Goal: Information Seeking & Learning: Check status

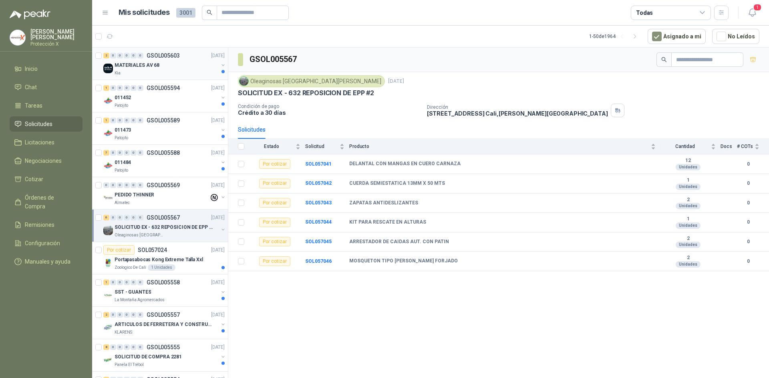
click at [168, 74] on div "Kia" at bounding box center [167, 73] width 104 height 6
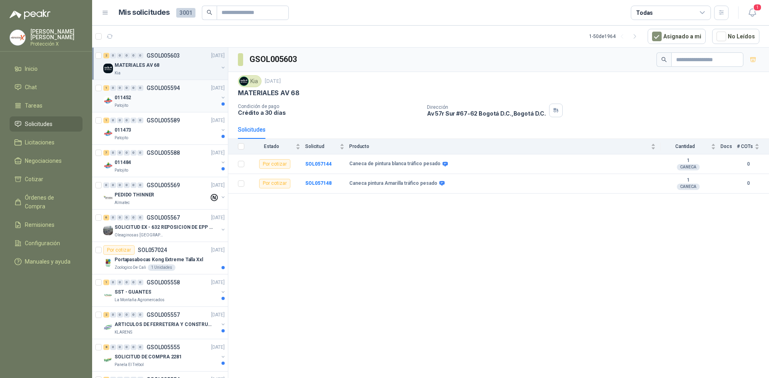
click at [171, 93] on div "011452" at bounding box center [167, 98] width 104 height 10
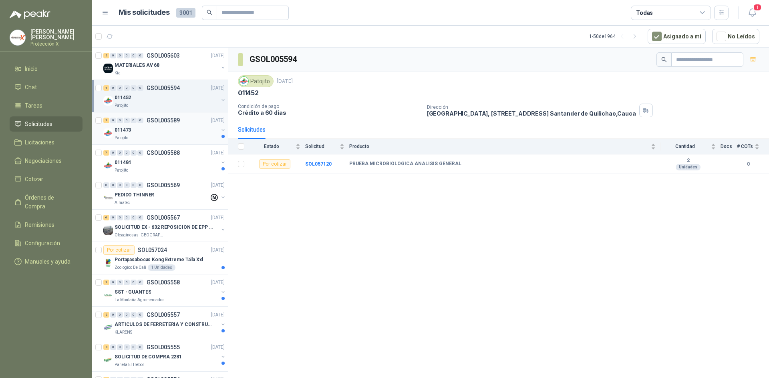
click at [182, 126] on div "011473" at bounding box center [167, 130] width 104 height 10
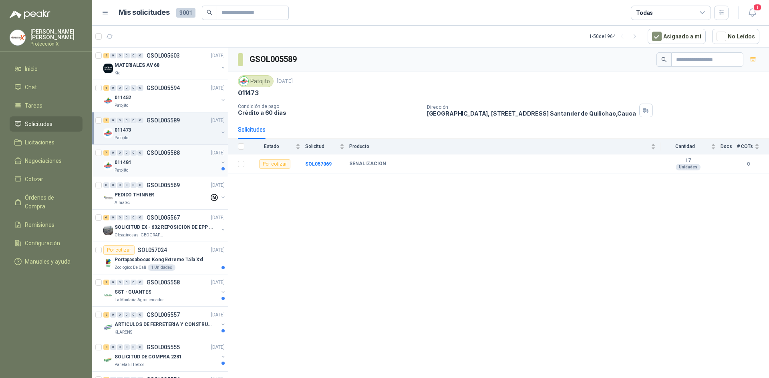
click at [192, 163] on div "011484" at bounding box center [167, 163] width 104 height 10
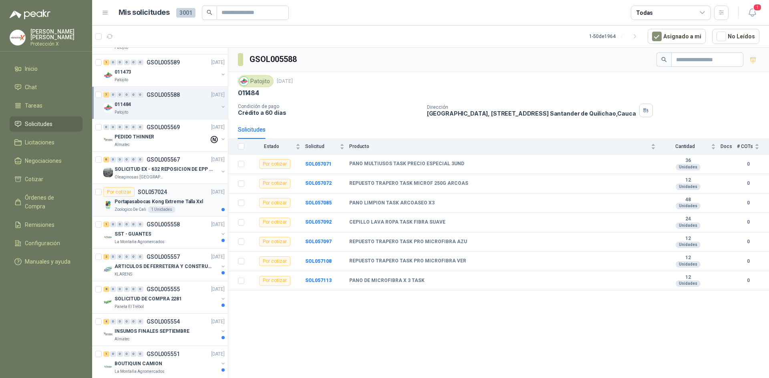
scroll to position [120, 0]
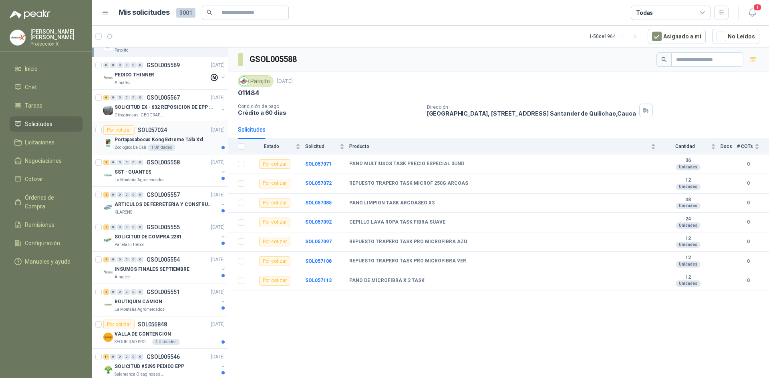
click at [173, 148] on div "1 Unidades" at bounding box center [162, 148] width 28 height 6
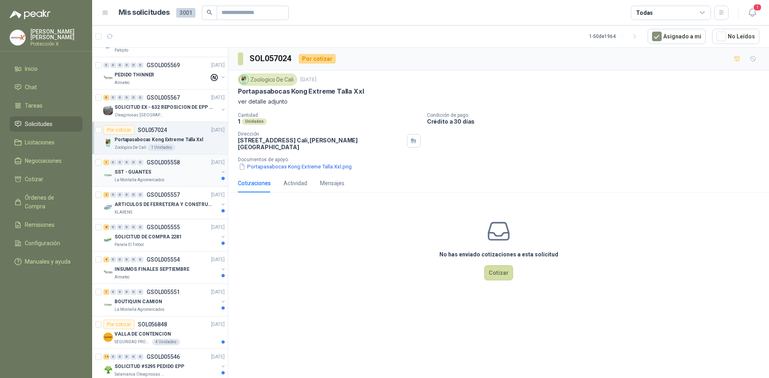
click at [173, 167] on div "1 0 0 0 0 0 GSOL005558 22/09/25" at bounding box center [164, 163] width 123 height 10
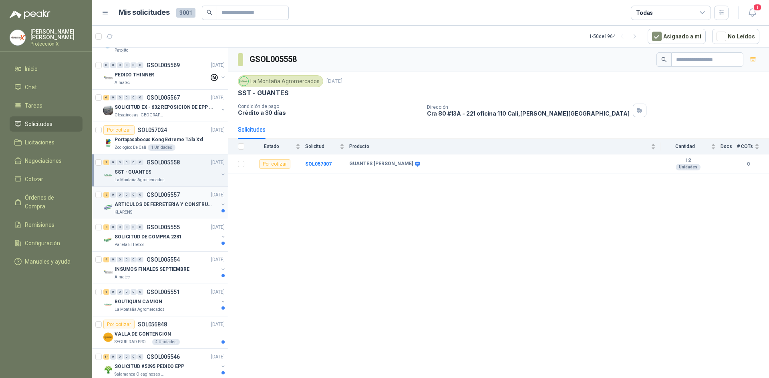
click at [177, 197] on p "GSOL005557" at bounding box center [163, 195] width 33 height 6
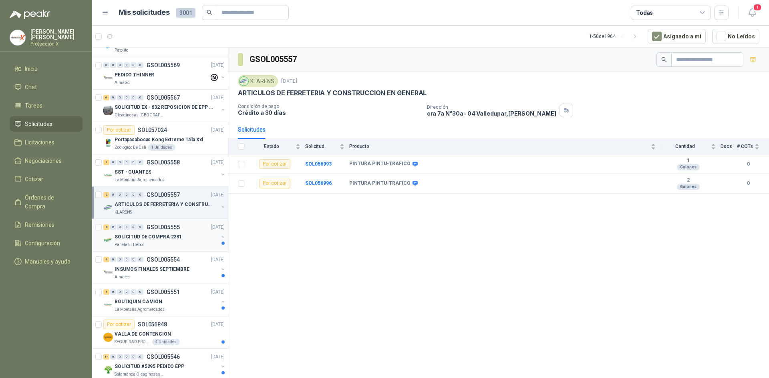
click at [193, 230] on div "8 0 0 0 0 0 GSOL005555 22/09/25" at bounding box center [164, 228] width 123 height 10
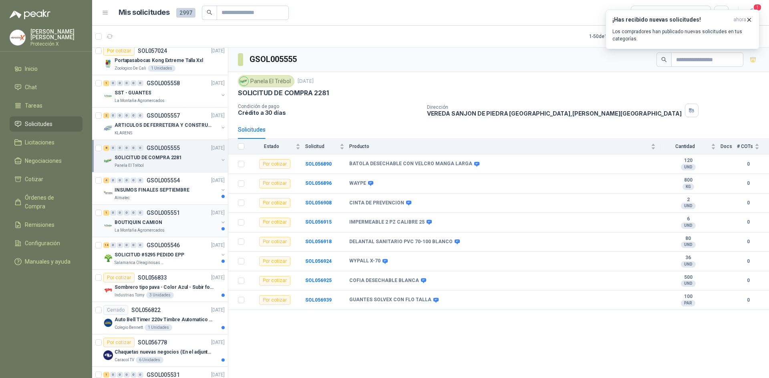
scroll to position [200, 0]
click at [182, 190] on p "INSUMOS FINALES SEPTIEMBRE" at bounding box center [152, 190] width 75 height 8
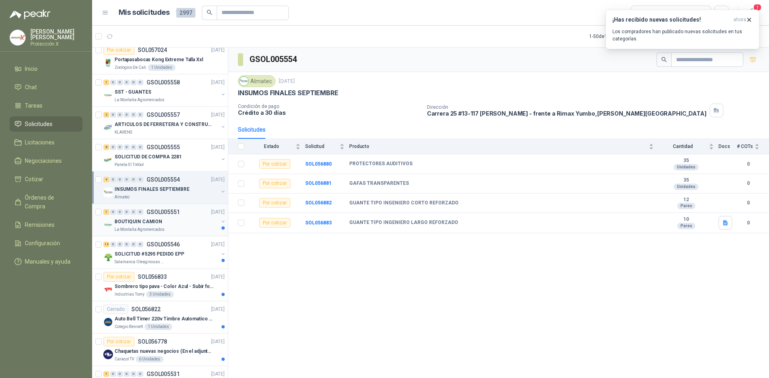
click at [181, 214] on div "1 0 0 0 0 0 GSOL005551 [DATE]" at bounding box center [164, 212] width 123 height 10
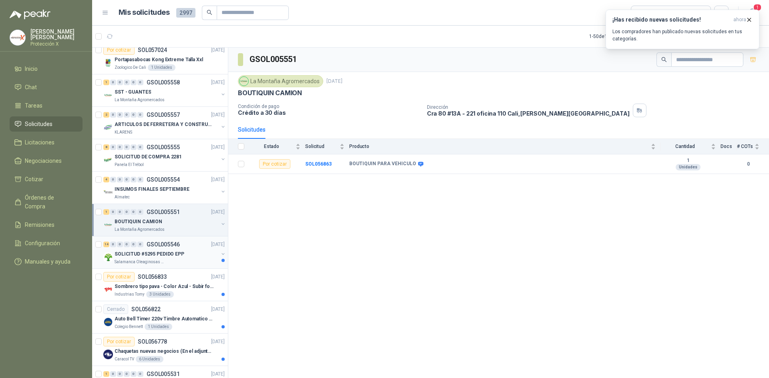
click at [189, 247] on div "14 0 0 0 0 0 GSOL005546 [DATE]" at bounding box center [164, 245] width 123 height 10
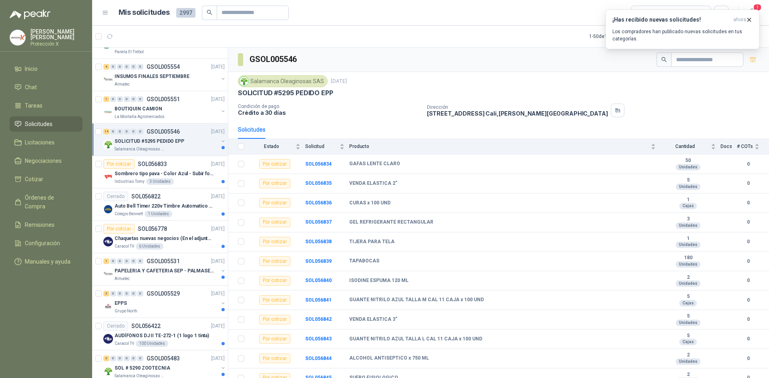
scroll to position [320, 0]
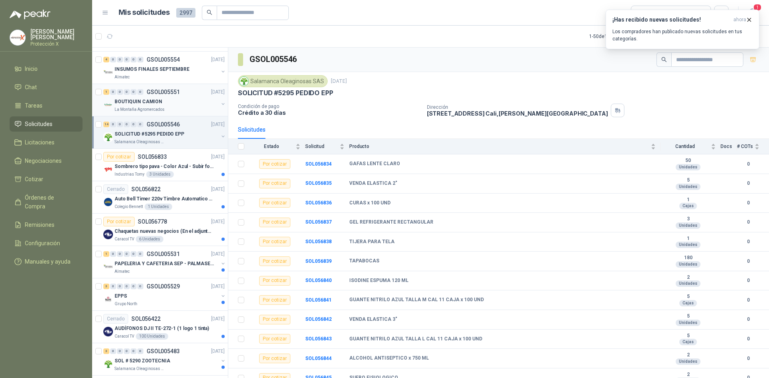
click at [147, 111] on p "La Montaña Agromercados" at bounding box center [140, 109] width 50 height 6
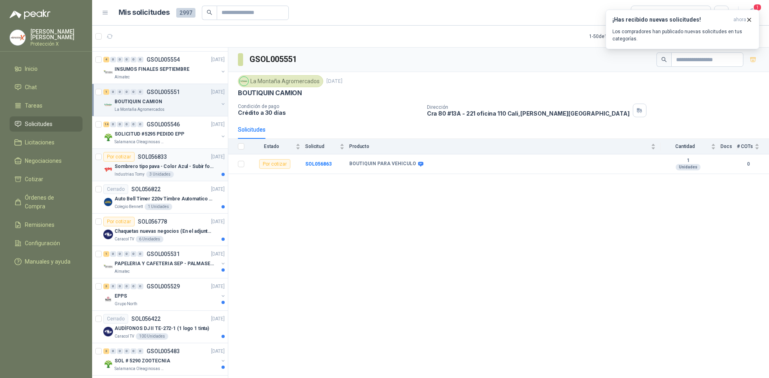
click at [183, 169] on p "Sombrero tipo pava - Color Azul - Subir foto" at bounding box center [165, 167] width 100 height 8
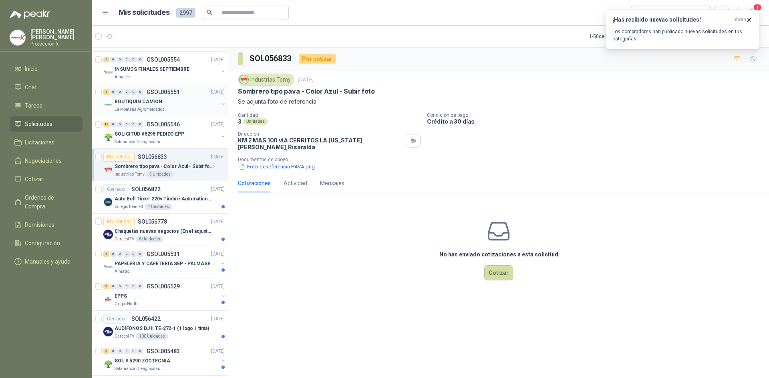
click at [165, 110] on div "La Montaña Agromercados" at bounding box center [167, 109] width 104 height 6
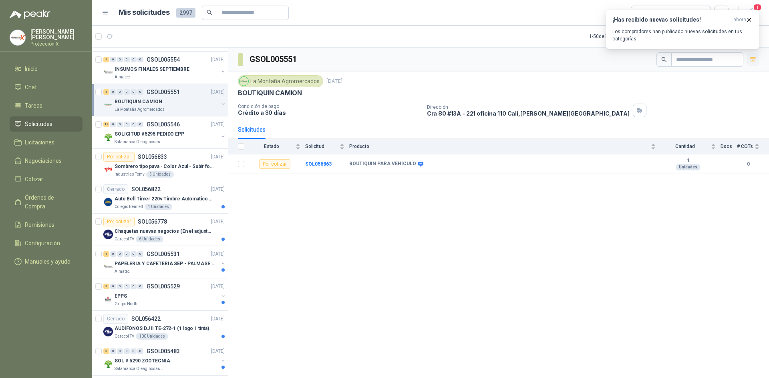
click at [751, 60] on icon "button" at bounding box center [752, 59] width 7 height 7
click at [148, 185] on div "Cerrado SOL056822" at bounding box center [131, 190] width 57 height 10
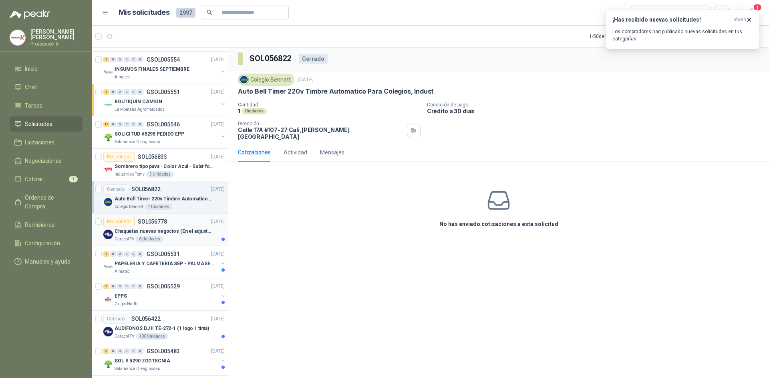
click at [195, 227] on div "Chaquetas nuevas negocios (En el adjunto mas informacion)" at bounding box center [170, 232] width 110 height 10
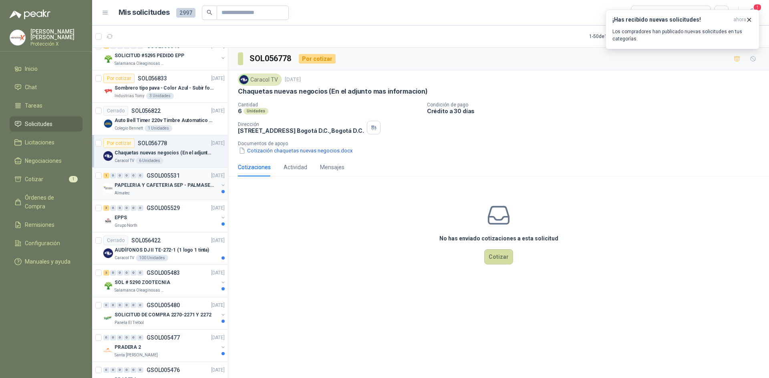
scroll to position [400, 0]
click at [176, 177] on p "GSOL005531" at bounding box center [163, 174] width 33 height 6
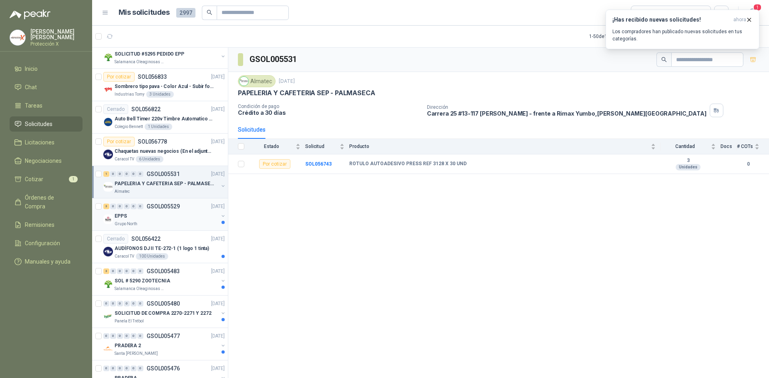
click at [177, 208] on p "GSOL005529" at bounding box center [163, 207] width 33 height 6
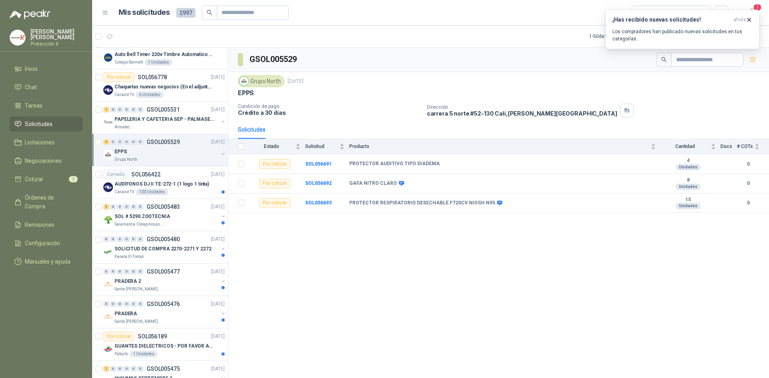
scroll to position [480, 0]
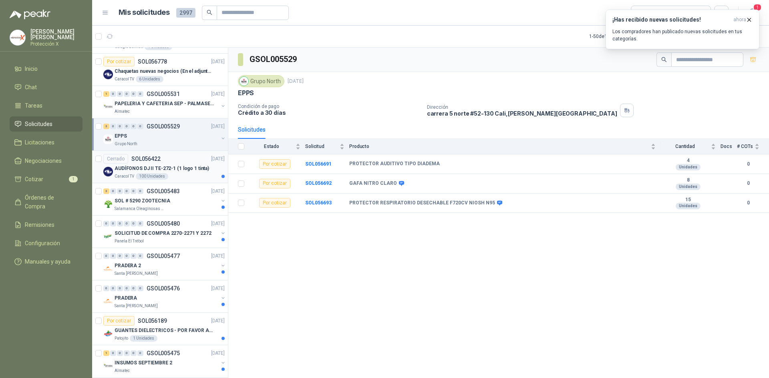
click at [182, 169] on p "AUDÍFONOS DJ II TE-272-1 (1 logo 1 tinta)" at bounding box center [162, 169] width 94 height 8
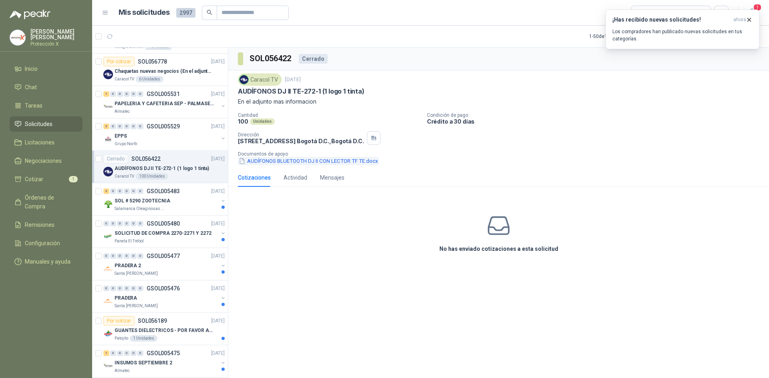
click at [276, 158] on button "AUDÍFONOS BLUETOOTH DJ II CON LECTOR TF TE.docx" at bounding box center [308, 161] width 141 height 8
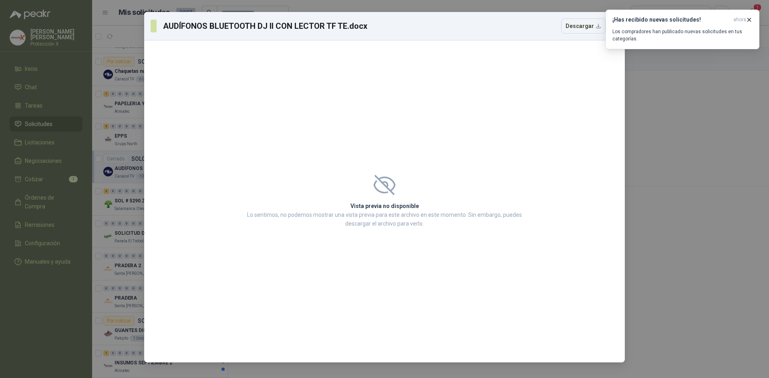
click at [692, 144] on div "AUDÍFONOS BLUETOOTH DJ II CON LECTOR TF TE.docx Descargar Vista previa no dispo…" at bounding box center [384, 189] width 769 height 378
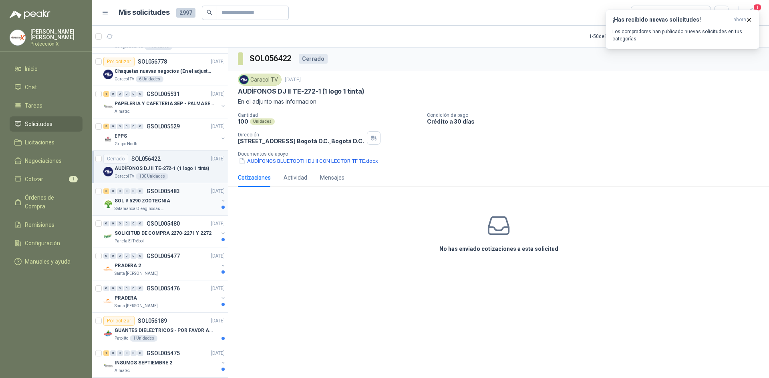
click at [130, 215] on div "3 0 0 0 0 0 GSOL005483 [DATE] SOL # 5290 ZOOTECNIA Salamanca Oleaginosas SAS" at bounding box center [160, 199] width 136 height 32
click at [154, 217] on div "0 0 0 0 0 0 GSOL005480 [DATE] SOLICITUD DE COMPRA 2270-2271 Y 2272 Panela El Tr…" at bounding box center [160, 232] width 136 height 32
click at [173, 205] on div "SOL # 5290 ZOOTECNIA" at bounding box center [167, 201] width 104 height 10
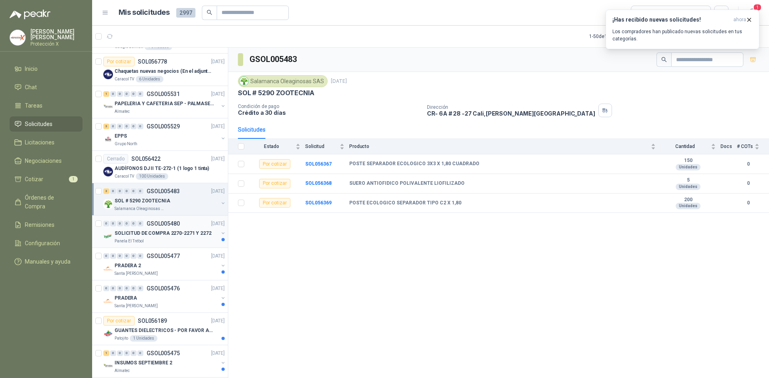
click at [201, 230] on p "SOLICITUD DE COMPRA 2270-2271 Y 2272" at bounding box center [163, 234] width 97 height 8
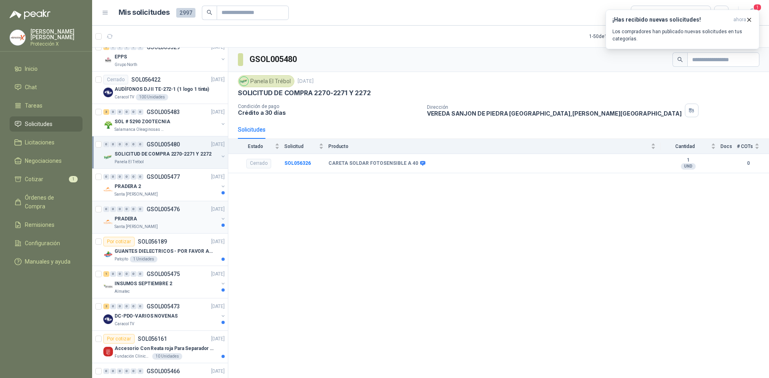
scroll to position [561, 0]
click at [205, 204] on div "0 0 0 0 0 0 GSOL005476 [DATE]" at bounding box center [164, 209] width 123 height 10
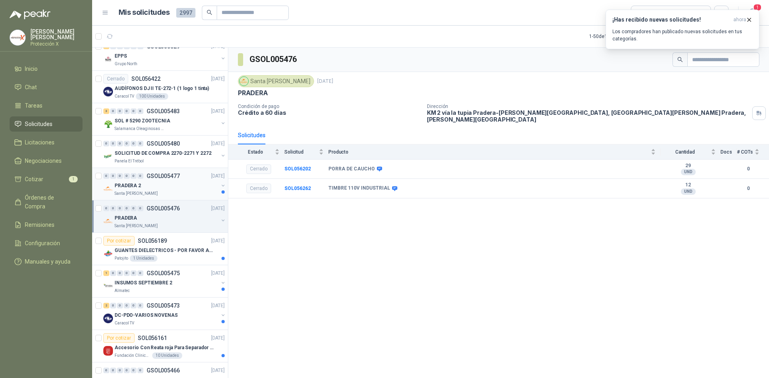
click at [189, 177] on div "0 0 0 0 0 0 GSOL005477 [DATE]" at bounding box center [164, 176] width 123 height 10
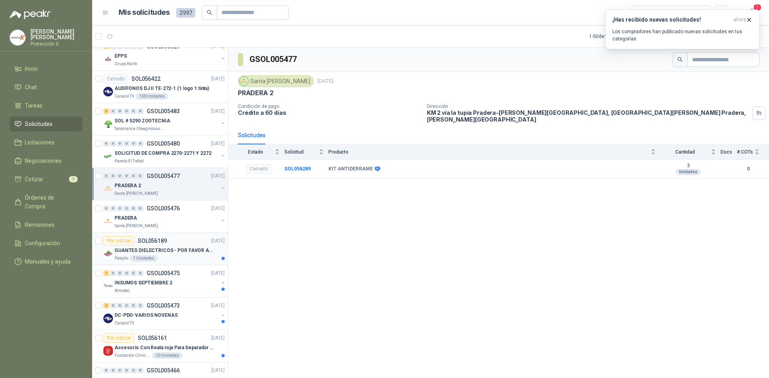
click at [182, 238] on div "Por cotizar SOL056189 [DATE]" at bounding box center [163, 241] width 121 height 10
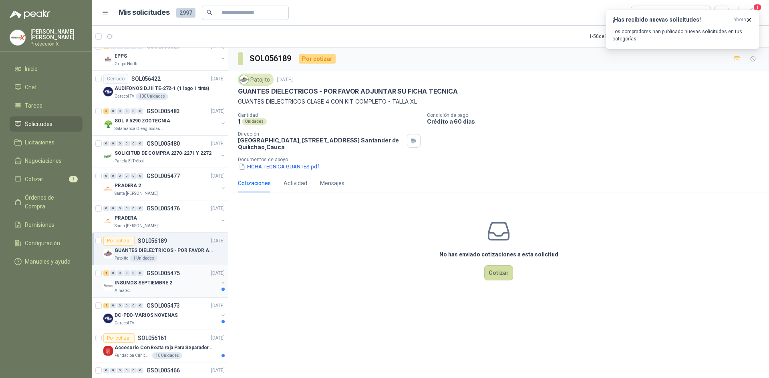
click at [178, 279] on div "INSUMOS SEPTIEMBRE 2" at bounding box center [167, 283] width 104 height 10
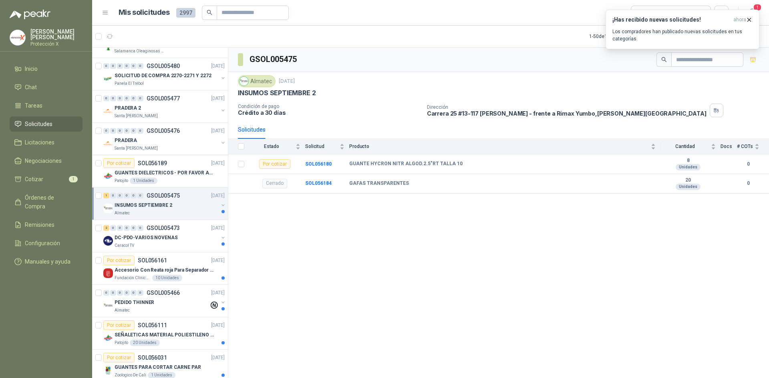
scroll to position [641, 0]
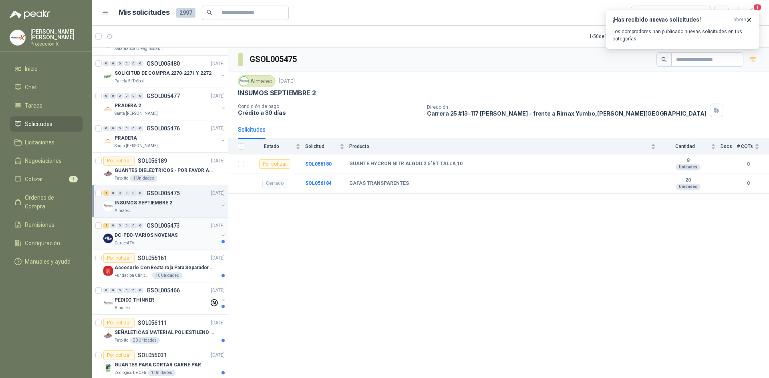
click at [174, 238] on div "DC-PDO-VARIOS NOVENAS" at bounding box center [167, 236] width 104 height 10
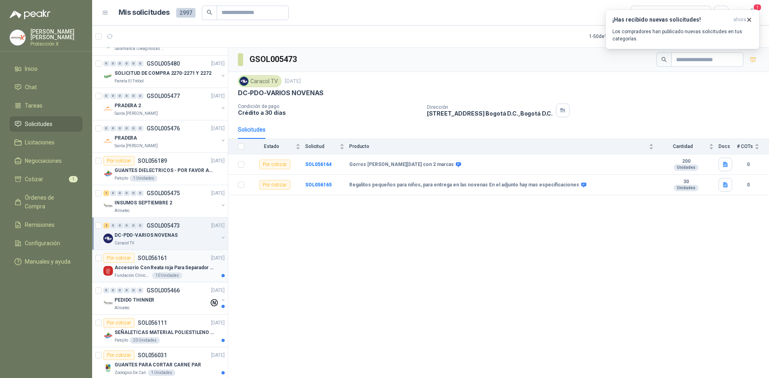
click at [175, 259] on div "Por cotizar SOL056161 [DATE]" at bounding box center [163, 258] width 121 height 10
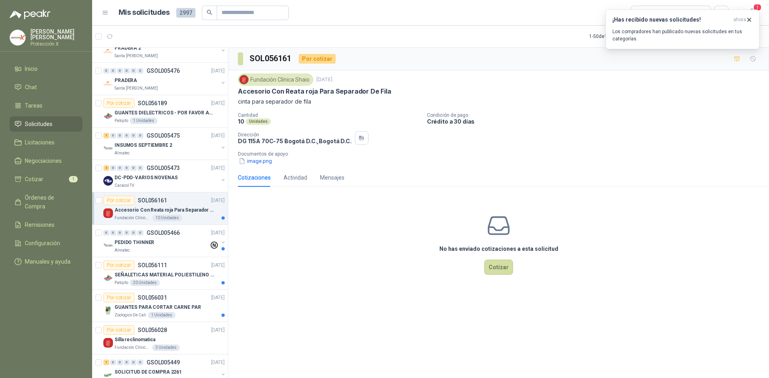
scroll to position [721, 0]
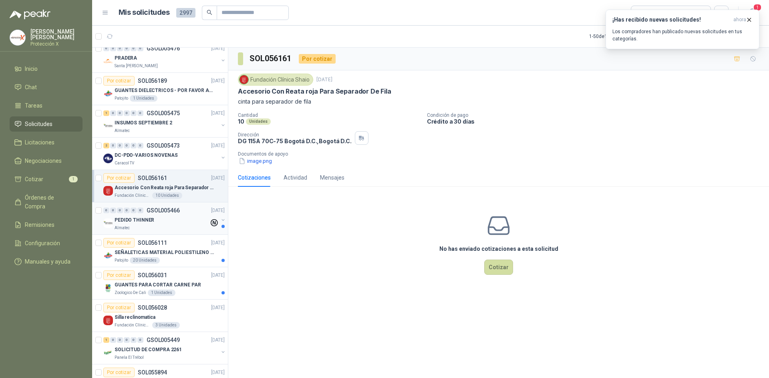
click at [173, 219] on div "PEDIDO THINNER" at bounding box center [162, 220] width 94 height 10
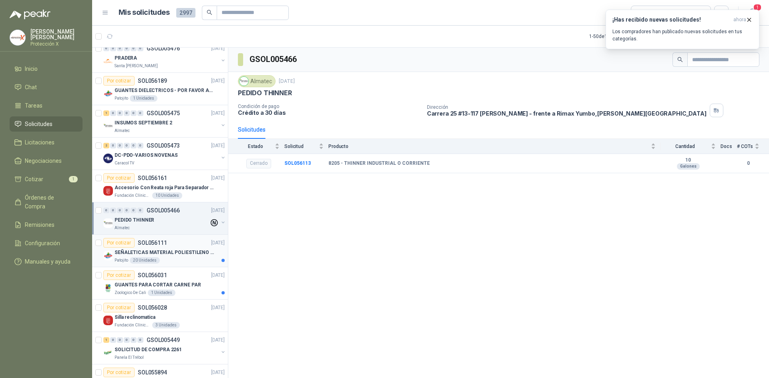
click at [150, 265] on article "Por cotizar SOL056111 [DATE] SEÑALETICAS MATERIAL POLIESTILENO CON VINILO LAMIN…" at bounding box center [160, 251] width 136 height 32
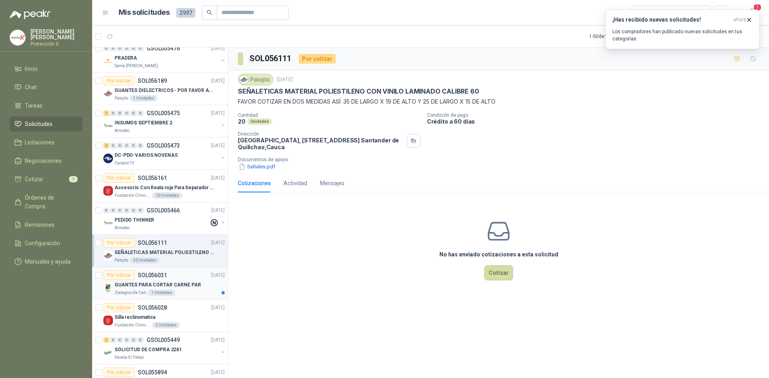
click at [159, 276] on p "SOL056031" at bounding box center [152, 276] width 29 height 6
